Goal: Use online tool/utility: Utilize a website feature to perform a specific function

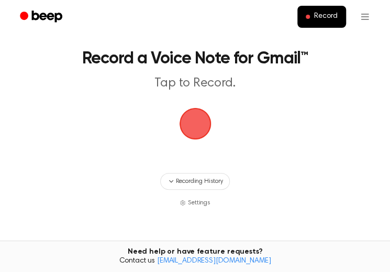
click at [192, 127] on span "button" at bounding box center [195, 123] width 29 height 29
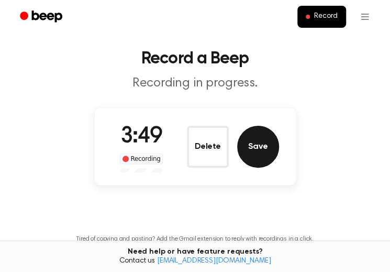
click at [262, 152] on button "Save" at bounding box center [258, 147] width 42 height 42
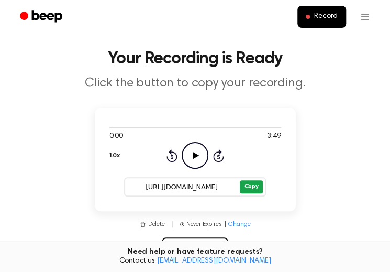
click at [248, 188] on button "Copy" at bounding box center [251, 186] width 23 height 13
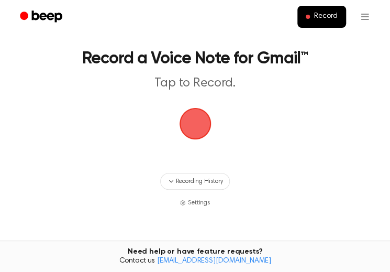
click at [198, 127] on span "button" at bounding box center [195, 123] width 29 height 29
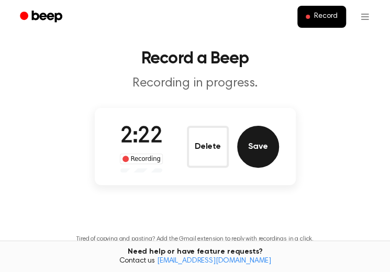
click at [255, 144] on button "Save" at bounding box center [258, 147] width 42 height 42
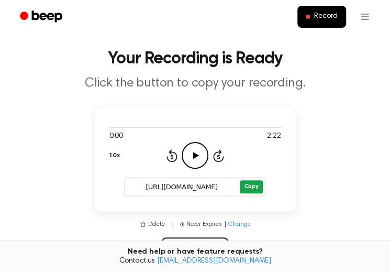
click at [251, 190] on button "Copy" at bounding box center [251, 186] width 23 height 13
